Goal: Download file/media

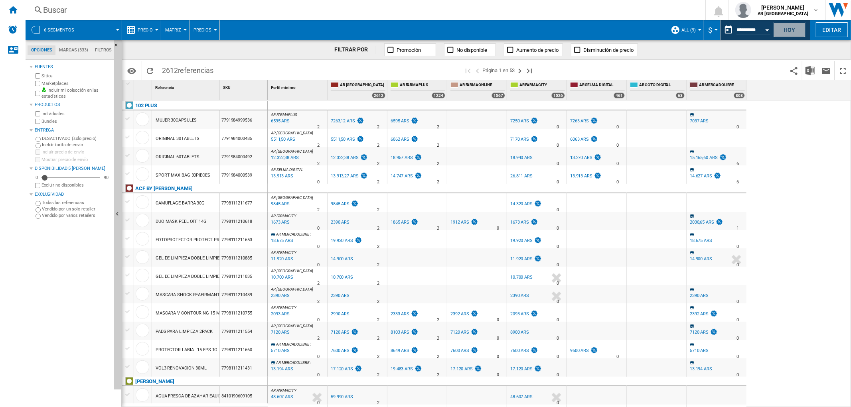
click at [799, 30] on button "Hoy" at bounding box center [789, 29] width 32 height 15
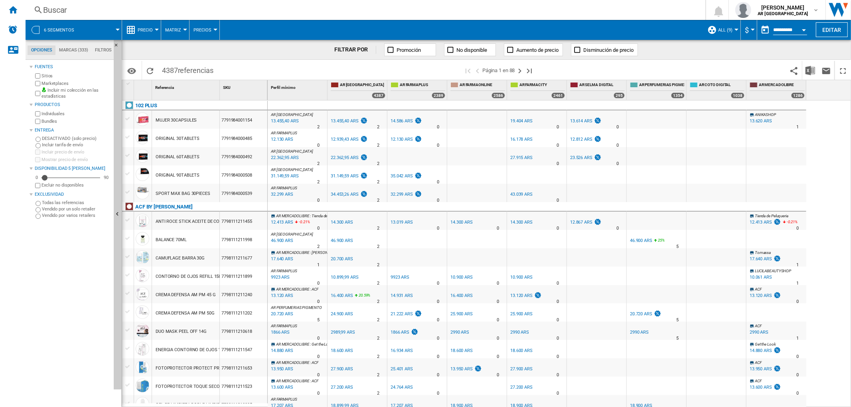
click at [53, 121] on label "Bundles" at bounding box center [75, 121] width 69 height 6
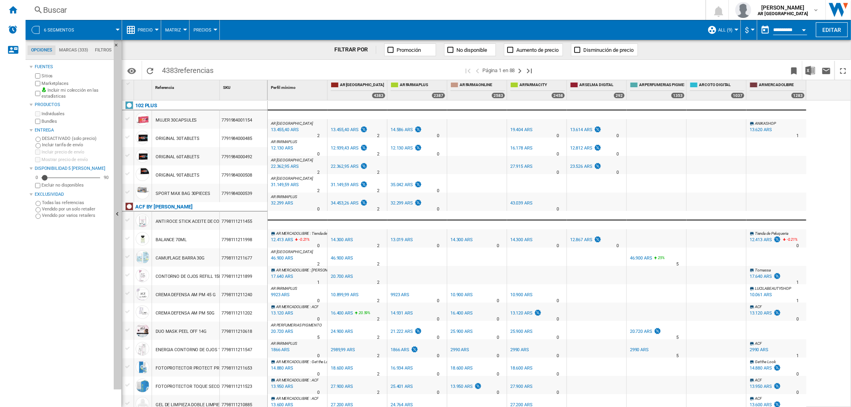
click at [113, 31] on span at bounding box center [101, 30] width 32 height 20
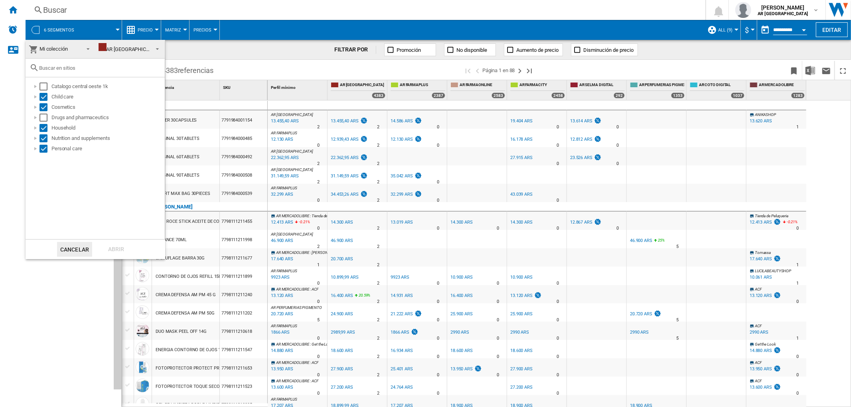
click at [124, 47] on div "AR [GEOGRAPHIC_DATA]" at bounding box center [130, 49] width 63 height 6
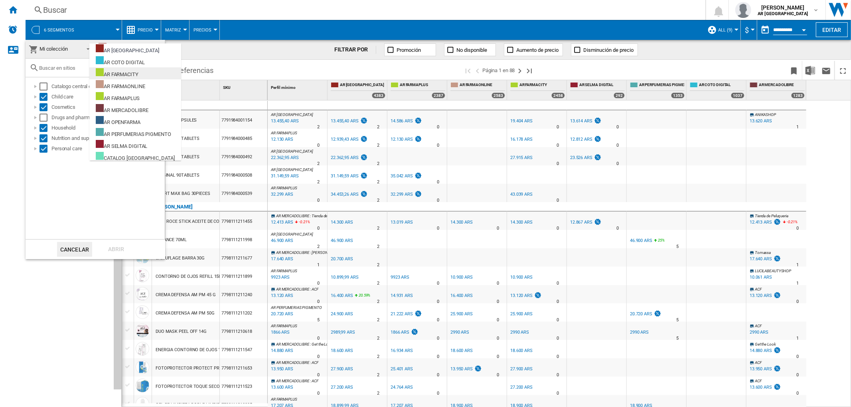
scroll to position [2, 0]
click at [109, 28] on md-backdrop at bounding box center [425, 203] width 851 height 407
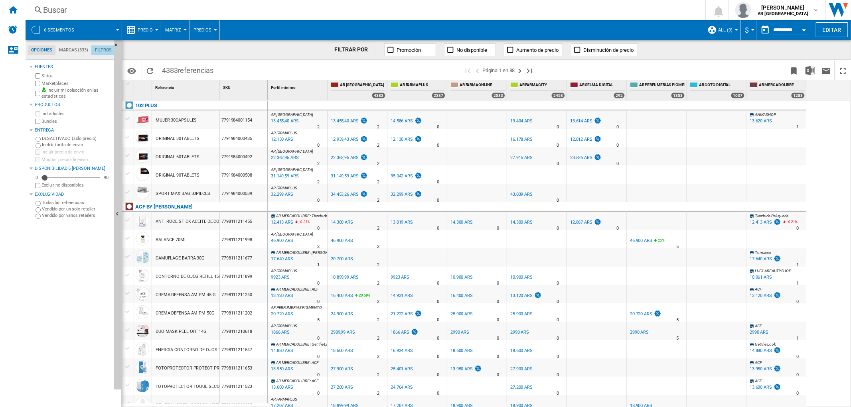
click at [92, 49] on md-tab-item "Filtros" at bounding box center [103, 50] width 24 height 10
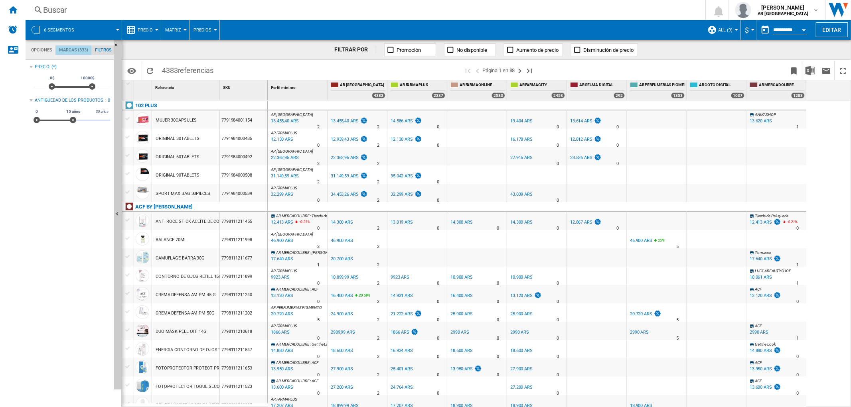
click at [76, 49] on md-tab-item "Marcas (333)" at bounding box center [73, 50] width 36 height 10
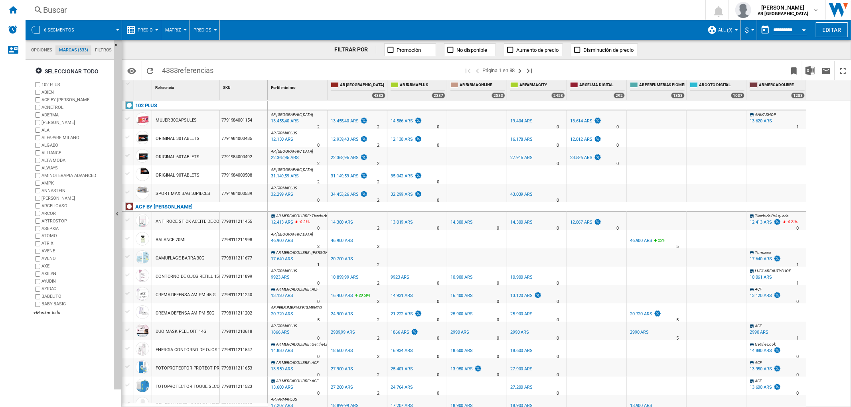
click at [34, 50] on md-tab-item "Opciones" at bounding box center [42, 50] width 28 height 10
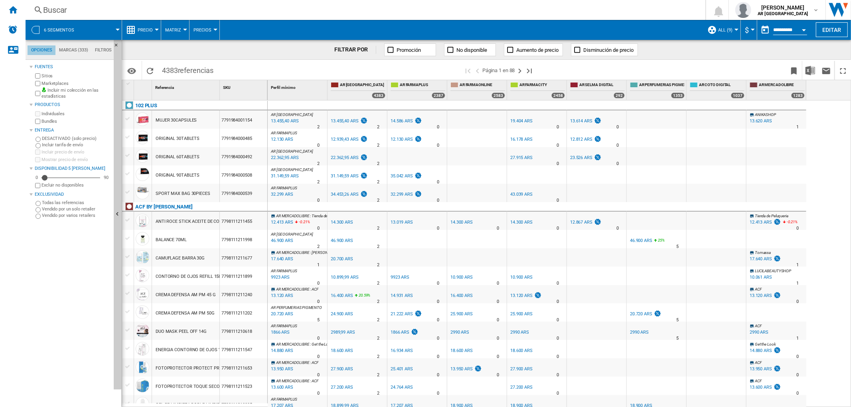
scroll to position [9, 0]
click at [162, 32] on md-menu "Matriz [GEOGRAPHIC_DATA] Clasificación" at bounding box center [175, 30] width 28 height 20
click at [169, 29] on span "Matriz" at bounding box center [173, 30] width 16 height 5
click at [170, 48] on span "Matriz" at bounding box center [176, 49] width 17 height 7
click at [174, 35] on button "Matriz" at bounding box center [175, 30] width 20 height 20
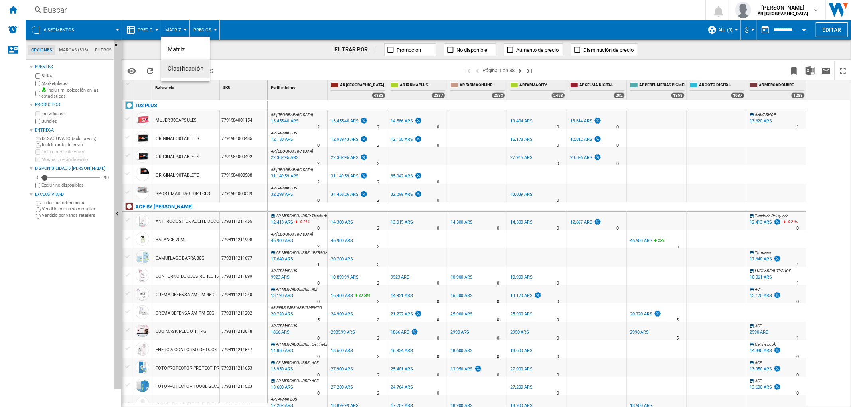
click at [176, 71] on span "Clasificación" at bounding box center [186, 68] width 36 height 7
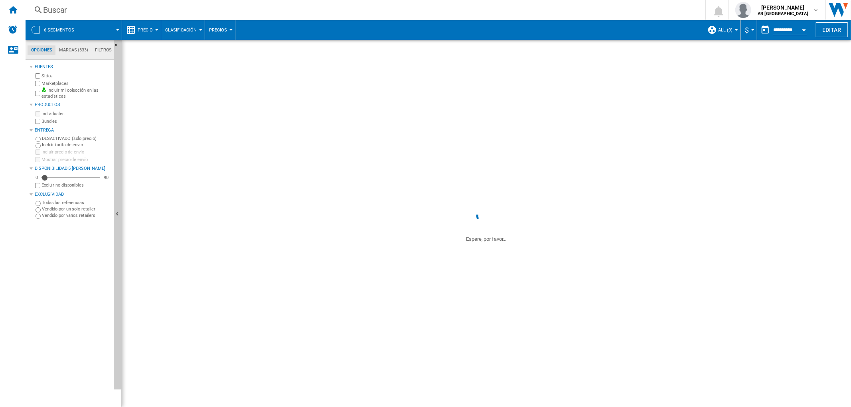
click at [185, 37] on button "Clasificación" at bounding box center [183, 30] width 36 height 20
click at [185, 48] on button "Matriz" at bounding box center [185, 49] width 49 height 19
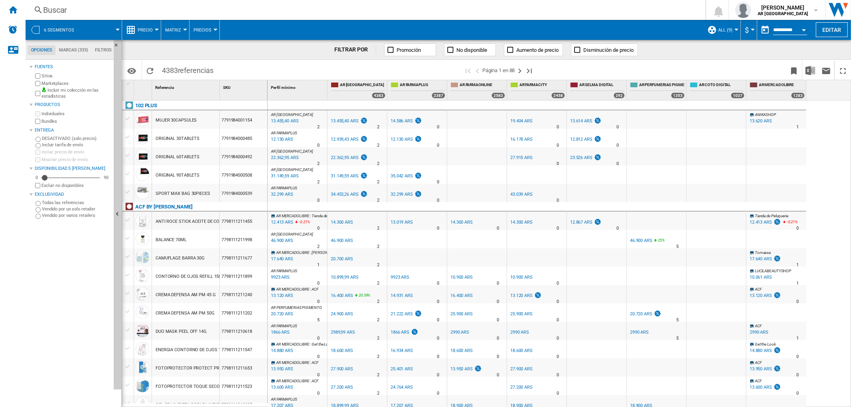
click at [152, 31] on span "Precio" at bounding box center [145, 30] width 15 height 5
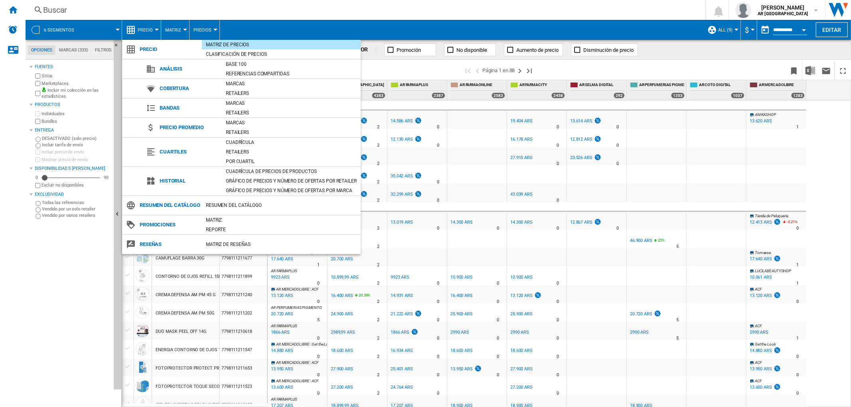
click at [73, 26] on md-backdrop at bounding box center [425, 203] width 851 height 407
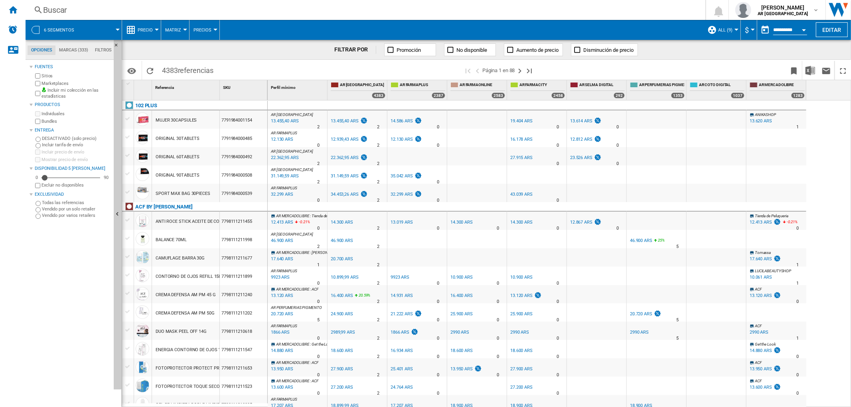
click at [87, 29] on span at bounding box center [101, 30] width 32 height 20
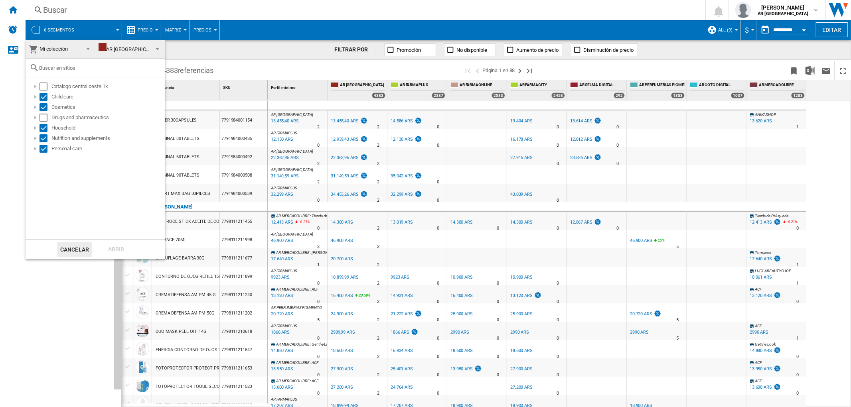
click at [87, 48] on span at bounding box center [86, 48] width 10 height 11
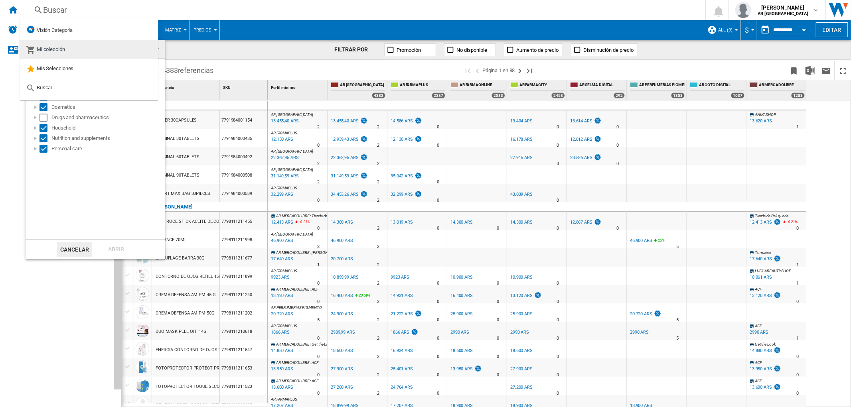
click at [63, 50] on span "Mi colección" at bounding box center [51, 49] width 28 height 6
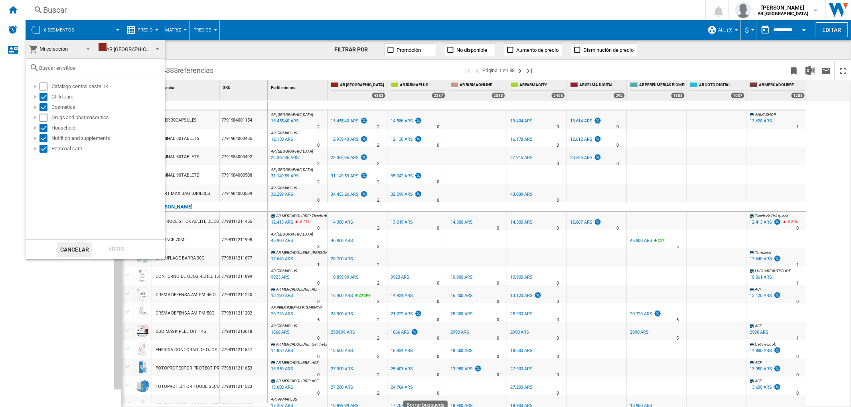
click at [79, 250] on button "Cancelar" at bounding box center [74, 249] width 35 height 15
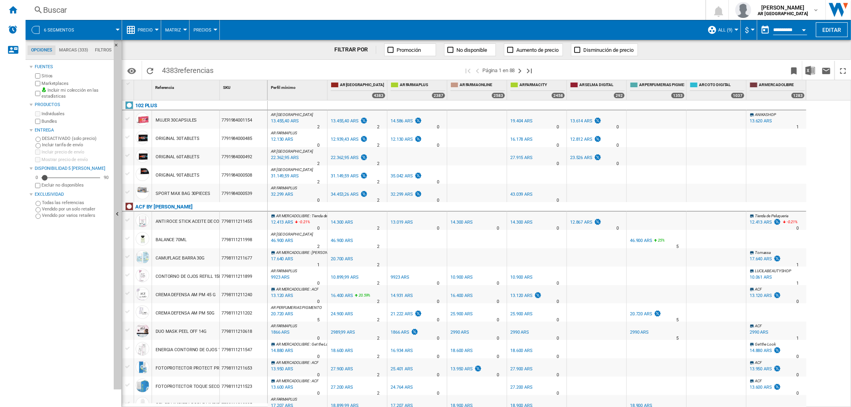
click at [729, 30] on span "ALL (9)" at bounding box center [725, 30] width 14 height 5
click at [737, 118] on span "Administrar perfiles..." at bounding box center [747, 118] width 70 height 7
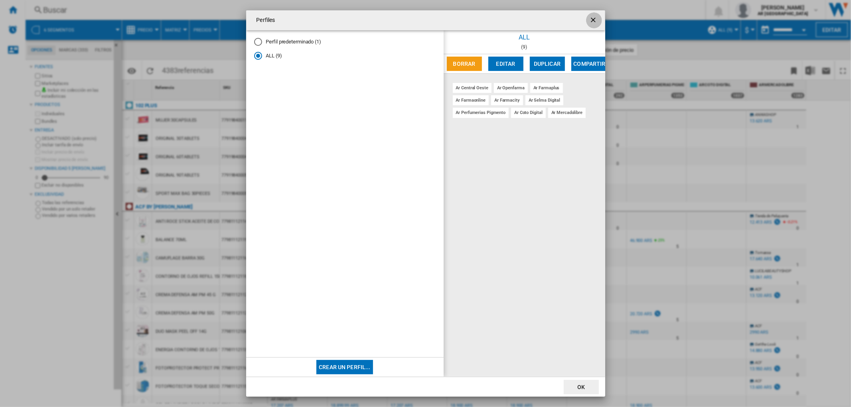
click at [593, 20] on ng-md-icon "getI18NText('BUTTONS.CLOSE_DIALOG')" at bounding box center [594, 21] width 10 height 10
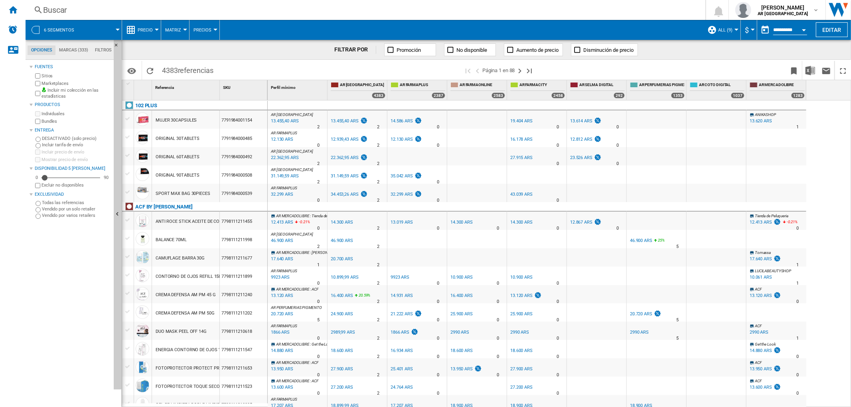
click at [732, 32] on button "ALL (9)" at bounding box center [727, 30] width 18 height 20
click at [735, 77] on span "Editar "ALL"..." at bounding box center [736, 80] width 48 height 7
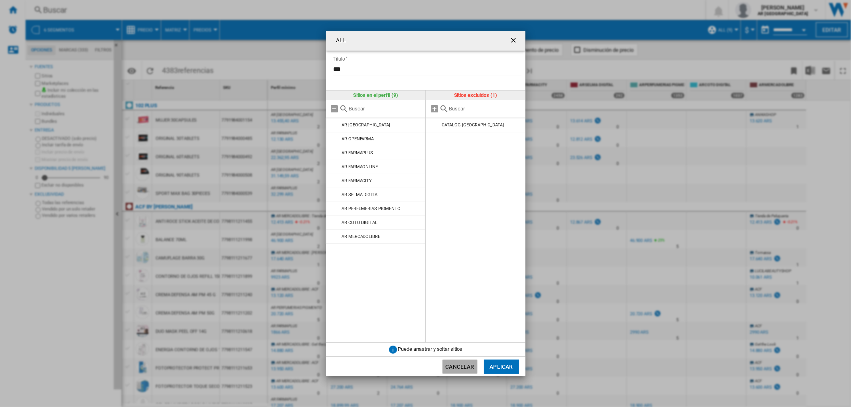
click at [459, 369] on button "Cancelar" at bounding box center [459, 367] width 35 height 14
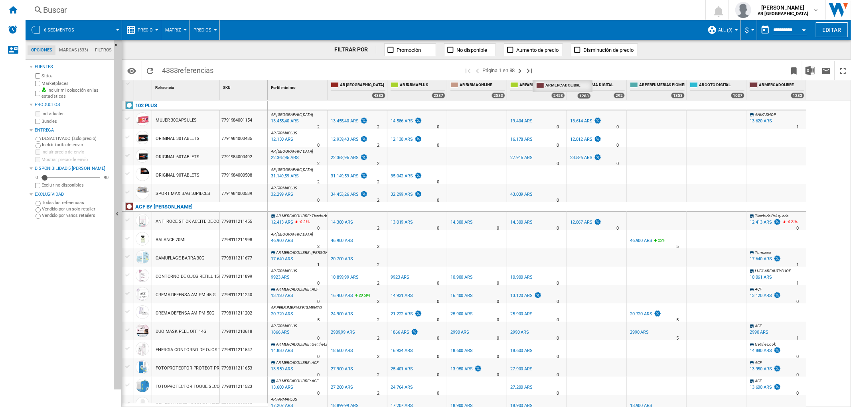
drag, startPoint x: 774, startPoint y: 86, endPoint x: 560, endPoint y: 102, distance: 214.4
click at [560, 102] on div "Perfil mínimo 1 AR CENTRAL OESTE 4383 AR FARMAPLUS 2387 AR FARMAONLINE 2583 AR …" at bounding box center [559, 243] width 583 height 327
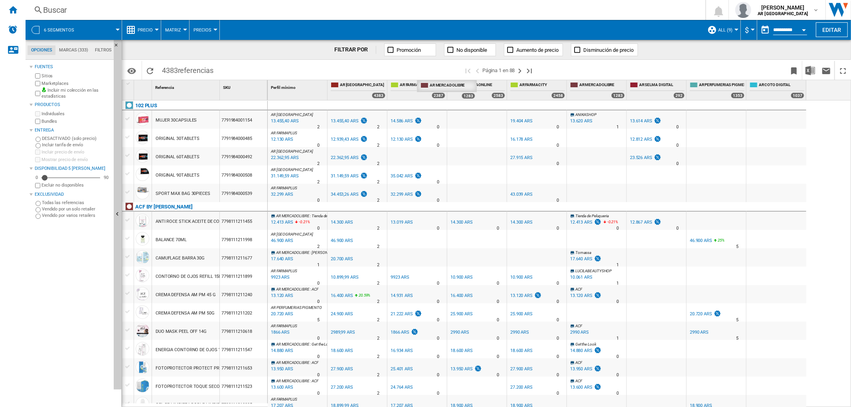
drag, startPoint x: 593, startPoint y: 82, endPoint x: 428, endPoint y: 92, distance: 165.0
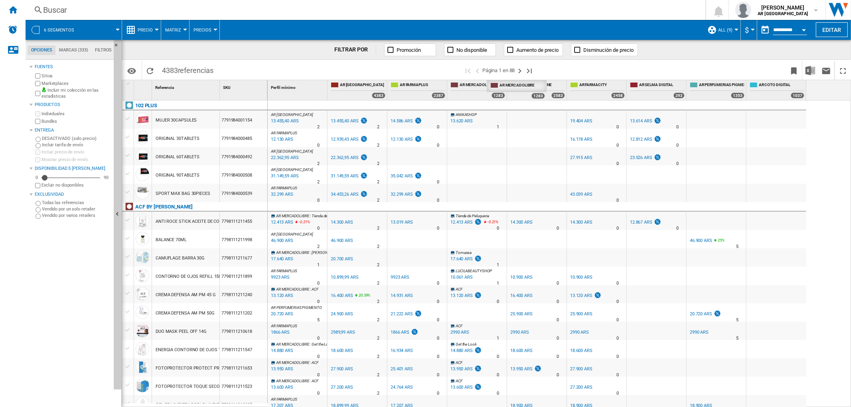
drag, startPoint x: 477, startPoint y: 85, endPoint x: 564, endPoint y: 86, distance: 87.8
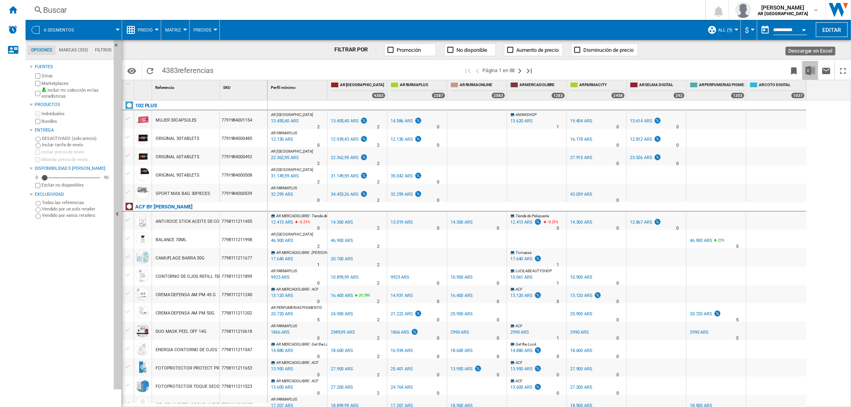
click at [810, 70] on img "Descargar en Excel" at bounding box center [810, 71] width 10 height 10
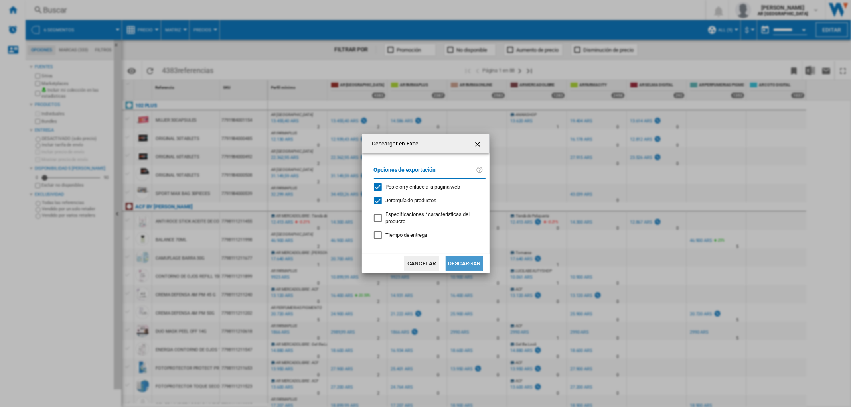
click at [454, 264] on button "Descargar" at bounding box center [464, 263] width 37 height 14
